Goal: Transaction & Acquisition: Purchase product/service

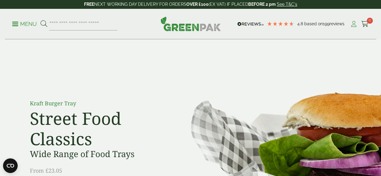
click at [354, 24] on icon at bounding box center [354, 24] width 8 height 6
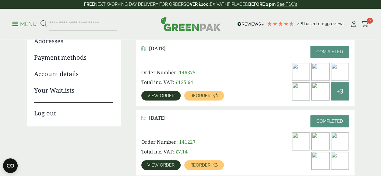
scroll to position [53, 0]
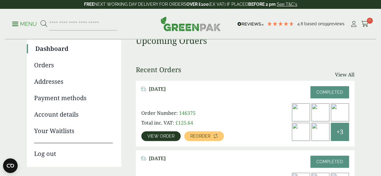
click at [158, 137] on span "View order" at bounding box center [160, 136] width 27 height 4
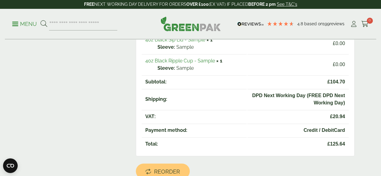
scroll to position [256, 0]
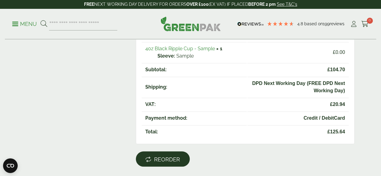
click at [154, 159] on span "Reorder" at bounding box center [167, 159] width 26 height 7
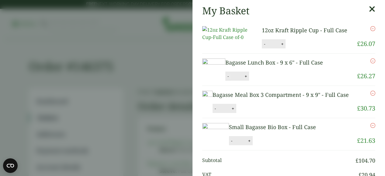
click at [231, 79] on button "-" at bounding box center [228, 76] width 5 height 5
click at [281, 81] on button "Update" at bounding box center [265, 76] width 30 height 9
click at [231, 79] on button "-" at bounding box center [228, 76] width 5 height 5
click at [281, 81] on button "Update" at bounding box center [265, 76] width 30 height 9
type input "*"
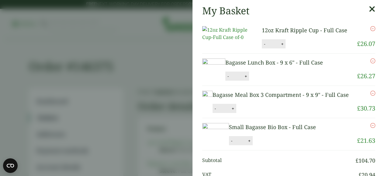
scroll to position [15, 0]
click at [371, 60] on icon "Remove this item" at bounding box center [373, 60] width 5 height 5
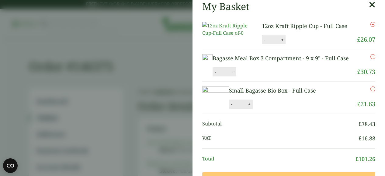
scroll to position [2, 0]
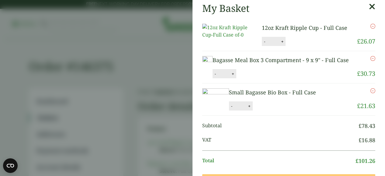
click at [274, 64] on link "Bagasse Meal Box 3 Compartment - 9 x 9" - Full Case" at bounding box center [281, 59] width 136 height 7
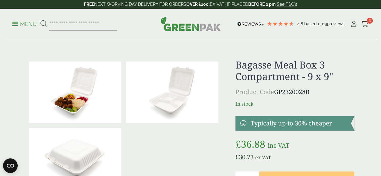
click at [101, 22] on input "search" at bounding box center [83, 24] width 68 height 13
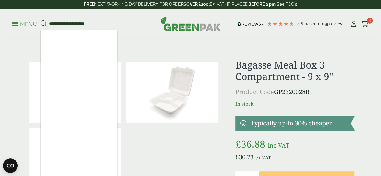
type input "**********"
click at [44, 22] on icon at bounding box center [43, 23] width 7 height 7
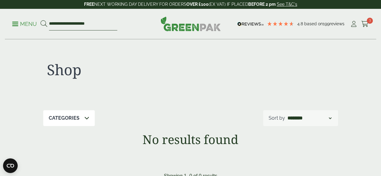
click at [57, 23] on input "**********" at bounding box center [83, 24] width 68 height 13
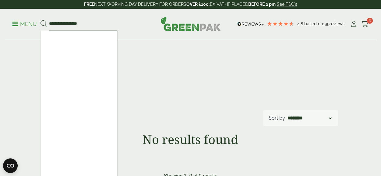
click at [60, 23] on input "**********" at bounding box center [83, 24] width 68 height 13
click at [76, 23] on input "**********" at bounding box center [83, 24] width 68 height 13
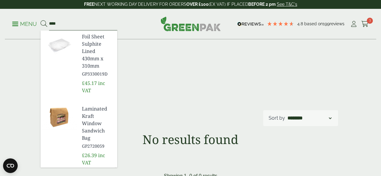
type input "*"
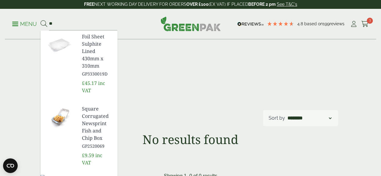
click at [19, 80] on div "**********" at bounding box center [190, 115] width 381 height 150
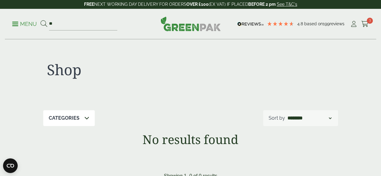
click at [15, 23] on p "Menu" at bounding box center [24, 23] width 25 height 7
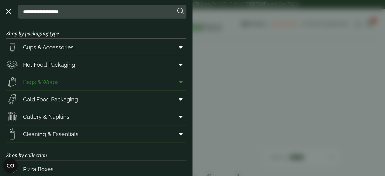
click at [41, 81] on span "Bags & Wraps" at bounding box center [41, 82] width 36 height 8
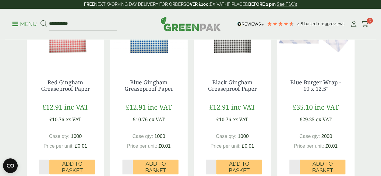
scroll to position [385, 0]
click at [64, 84] on link "Red Gingham Greaseproof Paper" at bounding box center [65, 85] width 49 height 14
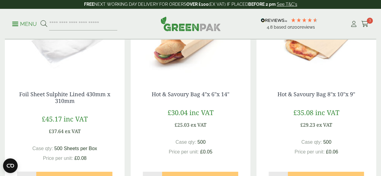
scroll to position [418, 0]
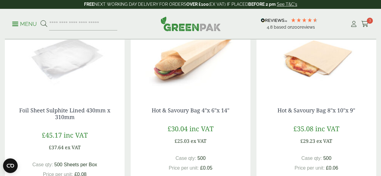
click at [194, 105] on div "Hot & Savoury Bag 4"x 6"x 14" £ 30.04 inc VAT £ 25.03 ex VAT Case qty: 500 Pric…" at bounding box center [191, 154] width 120 height 119
click at [194, 112] on link "Hot & Savoury Bag 4"x 6"x 14"" at bounding box center [191, 109] width 78 height 7
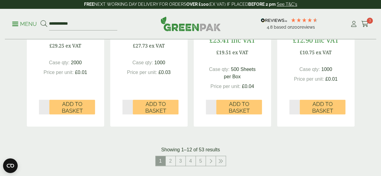
scroll to position [689, 0]
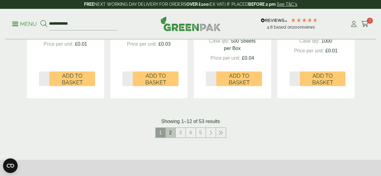
click at [169, 133] on link "2" at bounding box center [171, 133] width 10 height 10
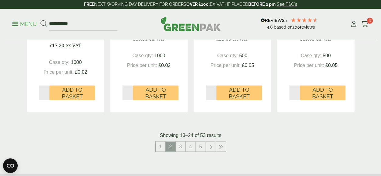
scroll to position [680, 0]
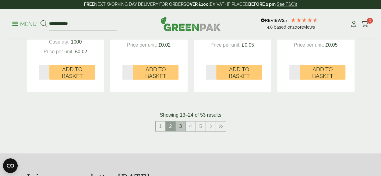
click at [179, 124] on link "3" at bounding box center [181, 126] width 10 height 10
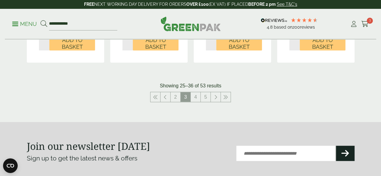
scroll to position [717, 0]
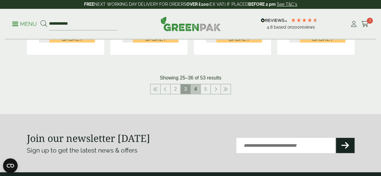
click at [195, 89] on link "4" at bounding box center [195, 89] width 10 height 10
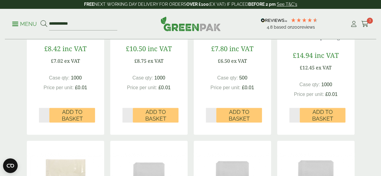
scroll to position [401, 0]
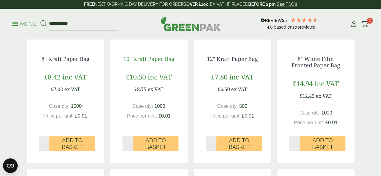
click at [155, 58] on link "10" Kraft Paper Bag" at bounding box center [148, 58] width 51 height 7
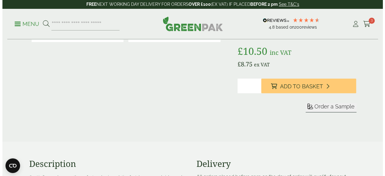
scroll to position [49, 0]
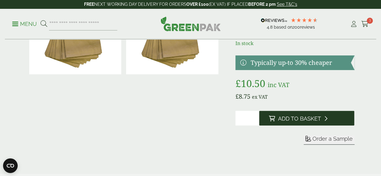
click at [291, 118] on span "Add to Basket" at bounding box center [299, 118] width 43 height 7
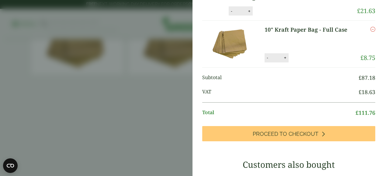
scroll to position [117, 0]
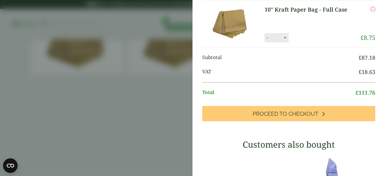
click at [282, 40] on button "+" at bounding box center [285, 37] width 6 height 5
type input "*"
click at [299, 42] on button "Update" at bounding box center [305, 37] width 30 height 9
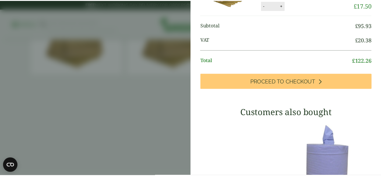
scroll to position [0, 0]
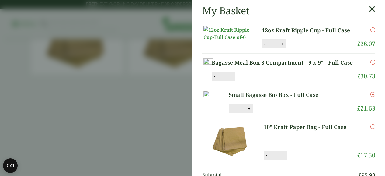
click at [147, 92] on aside "My Basket 12oz Kraft Ripple Cup - Full Case 12oz Kraft Ripple Cup - Full Case q…" at bounding box center [192, 88] width 385 height 176
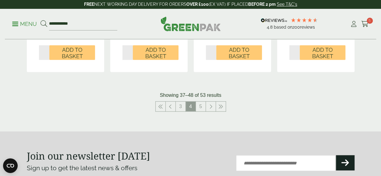
scroll to position [746, 0]
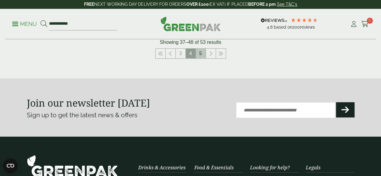
click at [201, 53] on link "5" at bounding box center [201, 54] width 10 height 10
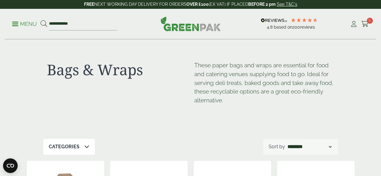
scroll to position [717, 0]
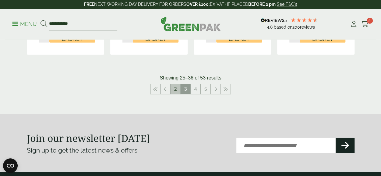
click at [175, 90] on link "2" at bounding box center [175, 89] width 10 height 10
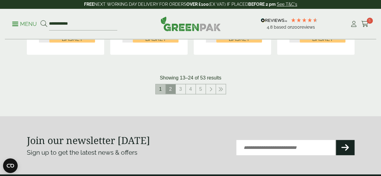
click at [160, 90] on link "1" at bounding box center [160, 89] width 10 height 10
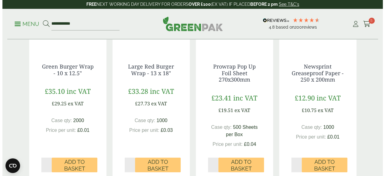
scroll to position [604, 0]
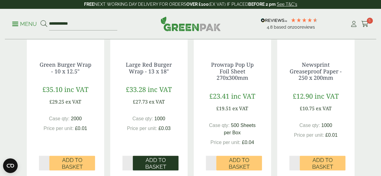
click at [155, 164] on span "Add to Basket" at bounding box center [155, 163] width 37 height 13
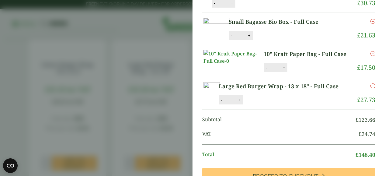
scroll to position [130, 0]
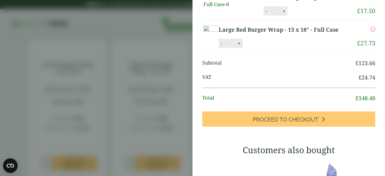
click at [224, 46] on button "-" at bounding box center [221, 43] width 5 height 5
click at [274, 48] on button "Update" at bounding box center [259, 43] width 30 height 9
type input "*"
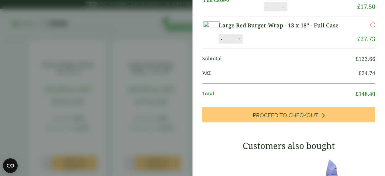
scroll to position [150, 0]
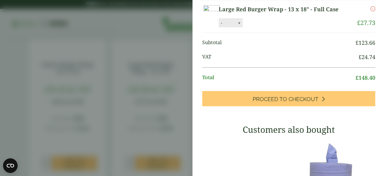
click at [371, 6] on icon "Remove this item" at bounding box center [373, 8] width 5 height 5
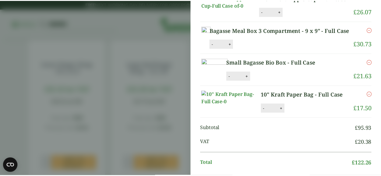
scroll to position [0, 0]
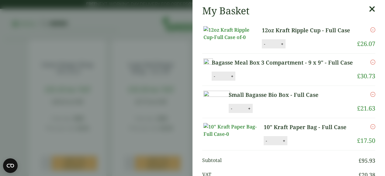
click at [369, 8] on icon at bounding box center [372, 9] width 6 height 9
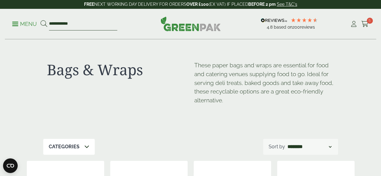
click at [78, 23] on input "**********" at bounding box center [83, 24] width 68 height 13
type input "*"
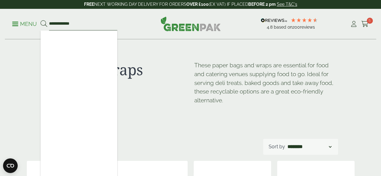
type input "**********"
click at [162, 52] on div "Bags & Wraps These paper bags and wraps are essential for food and catering ven…" at bounding box center [190, 89] width 295 height 99
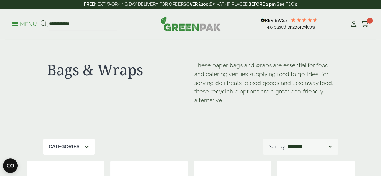
click at [44, 22] on icon at bounding box center [43, 23] width 7 height 7
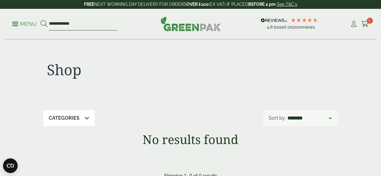
click at [76, 23] on input "**********" at bounding box center [83, 24] width 68 height 13
type input "*"
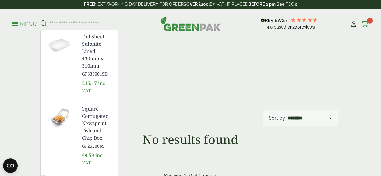
click at [365, 23] on icon at bounding box center [365, 24] width 8 height 6
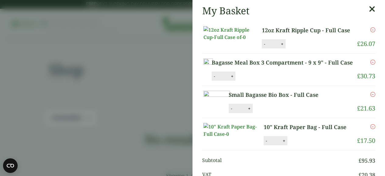
scroll to position [16, 0]
click at [280, 65] on link "Bagasse Meal Box 3 Compartment - 9 x 9" - Full Case" at bounding box center [283, 62] width 143 height 8
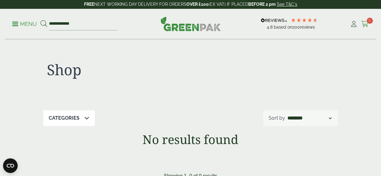
click at [369, 21] on span "5" at bounding box center [369, 21] width 6 height 6
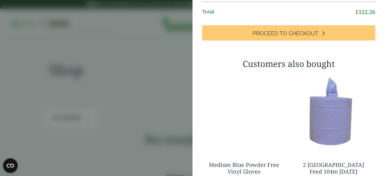
scroll to position [30, 0]
